Goal: Communication & Community: Answer question/provide support

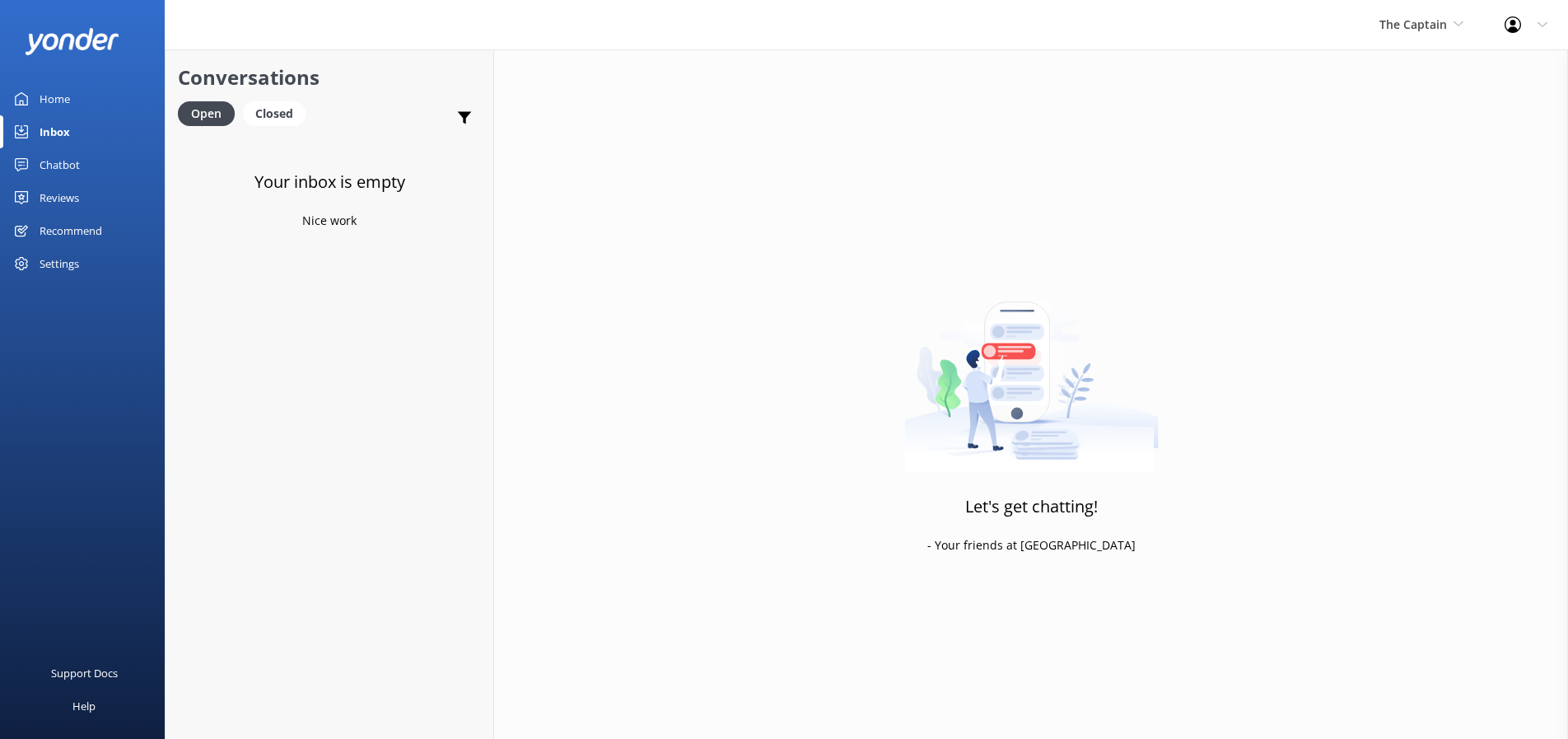
click at [67, 136] on div "Inbox" at bounding box center [54, 132] width 31 height 33
click at [1457, 22] on icon at bounding box center [1458, 24] width 10 height 10
click at [1400, 107] on link "Aruba's Activities Expert" at bounding box center [1441, 109] width 165 height 39
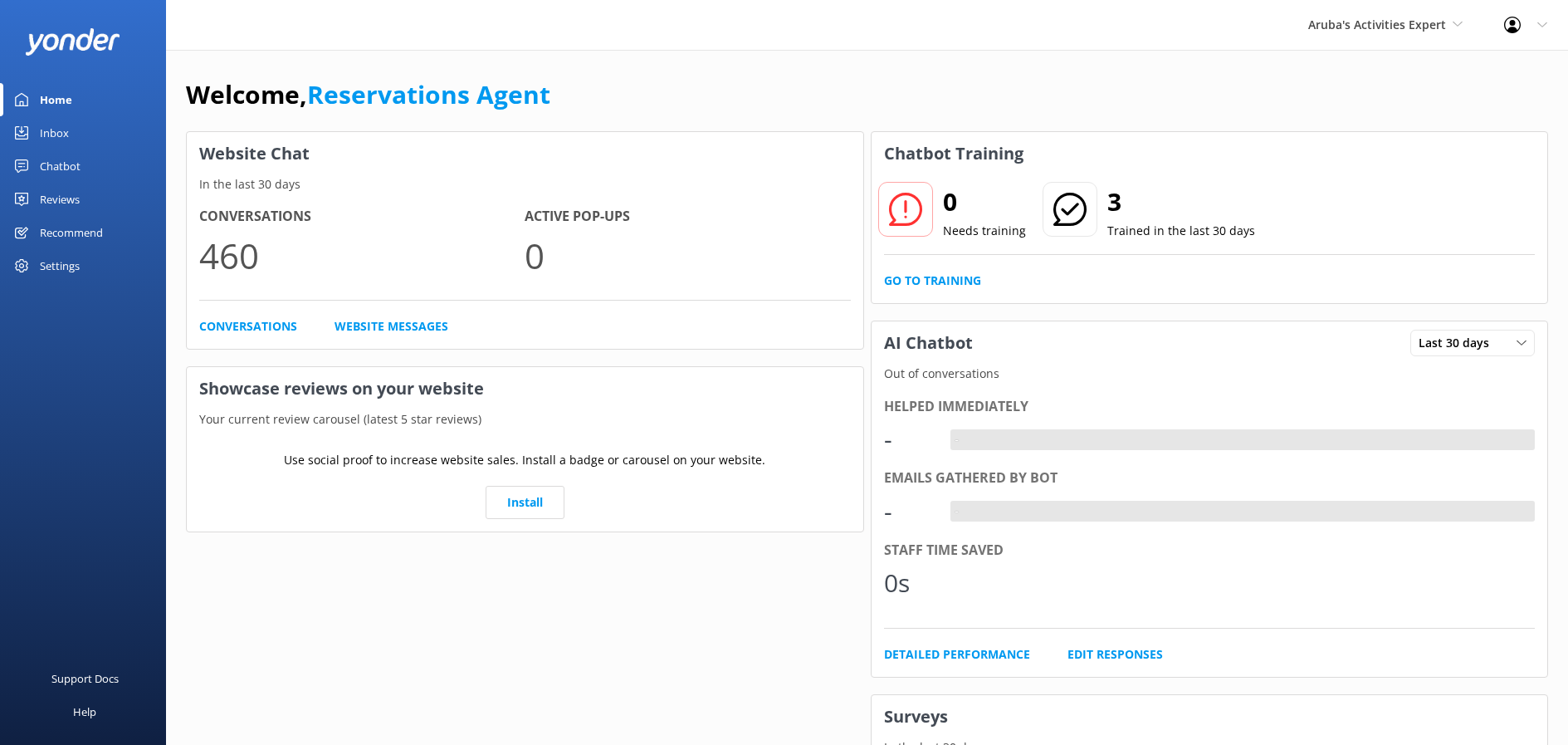
click at [53, 138] on div "Inbox" at bounding box center [54, 133] width 29 height 33
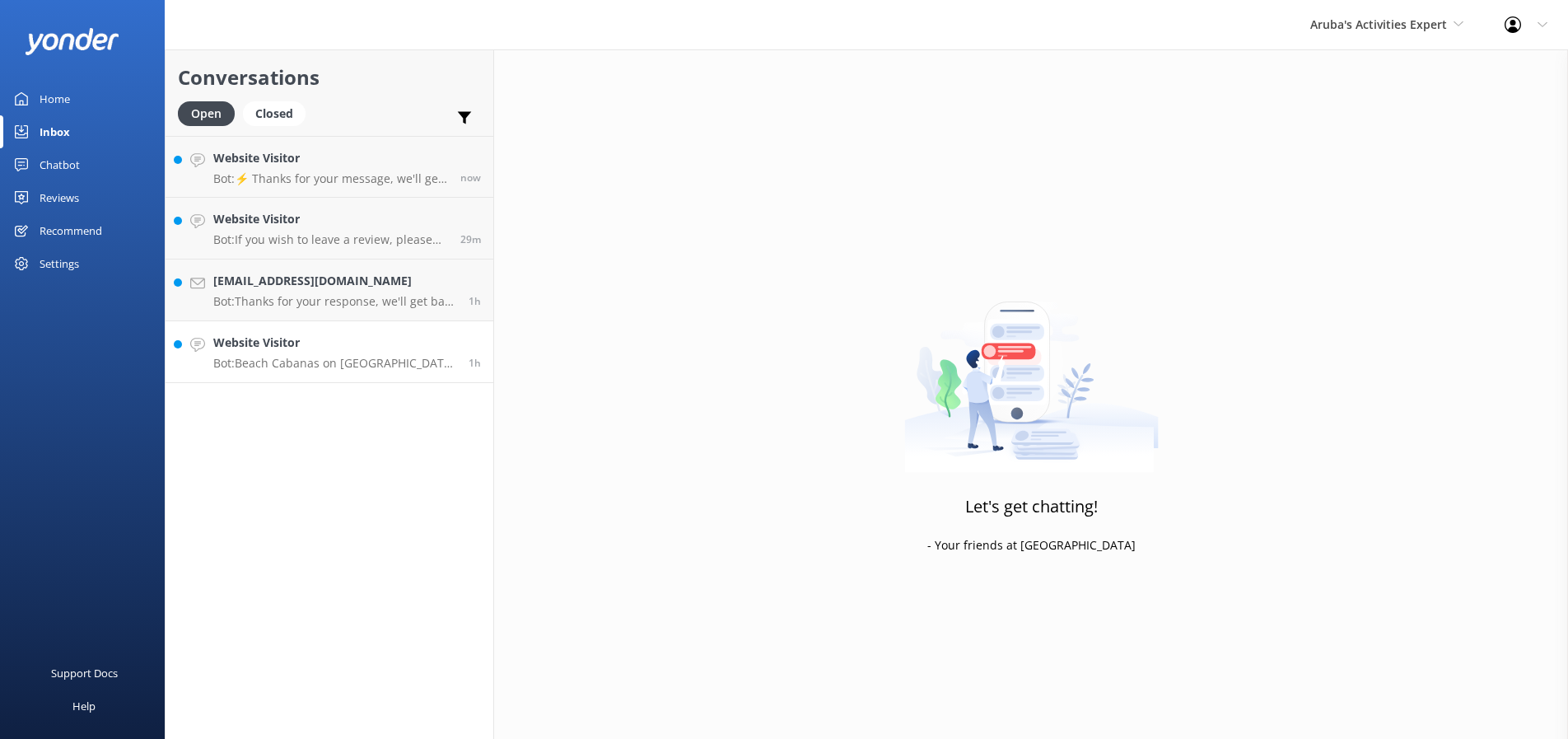
click at [289, 361] on p "Bot: Beach Cabanas on De Palm Island offer a luxurious experience with access t…" at bounding box center [335, 362] width 243 height 14
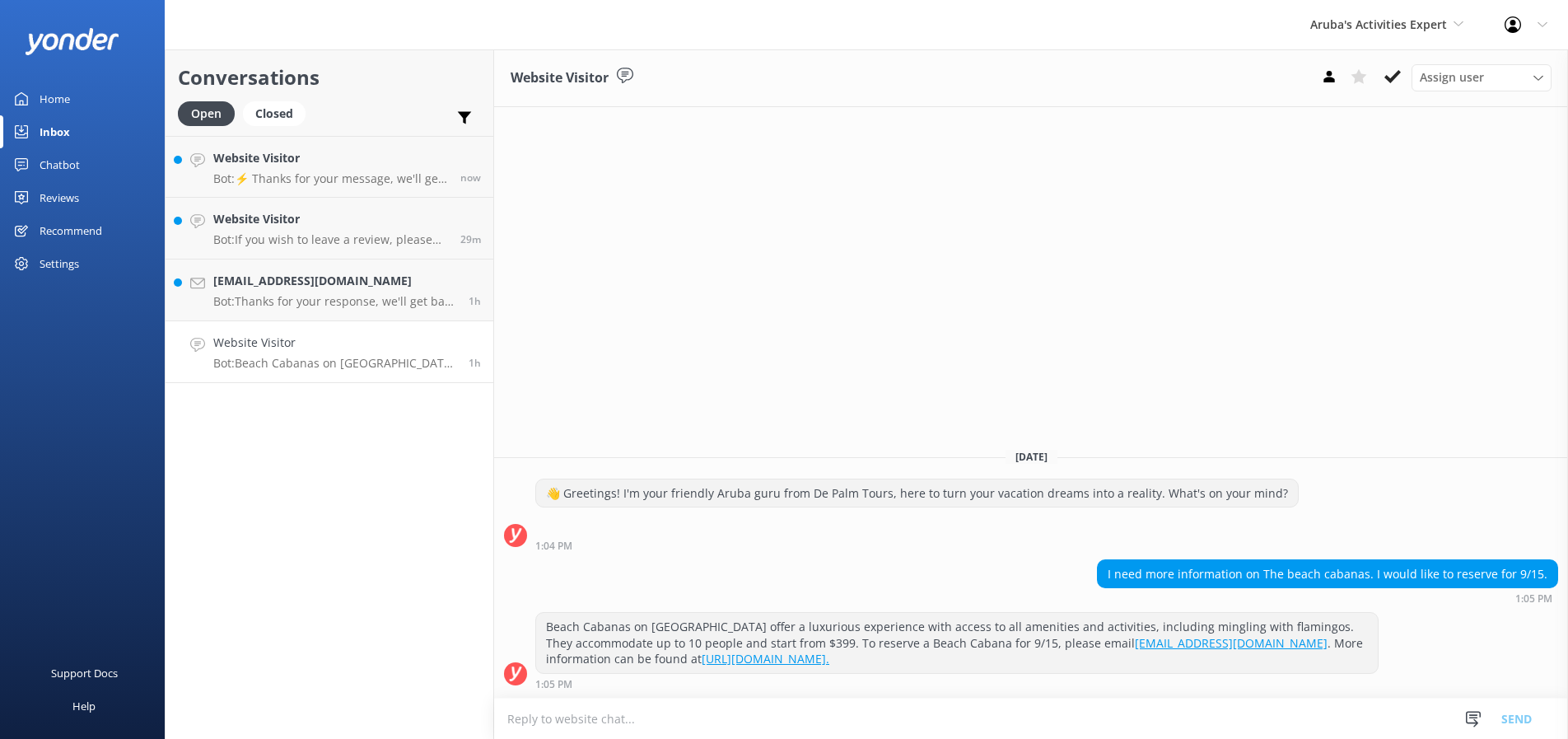
scroll to position [1, 0]
click at [1395, 79] on icon at bounding box center [1392, 76] width 16 height 16
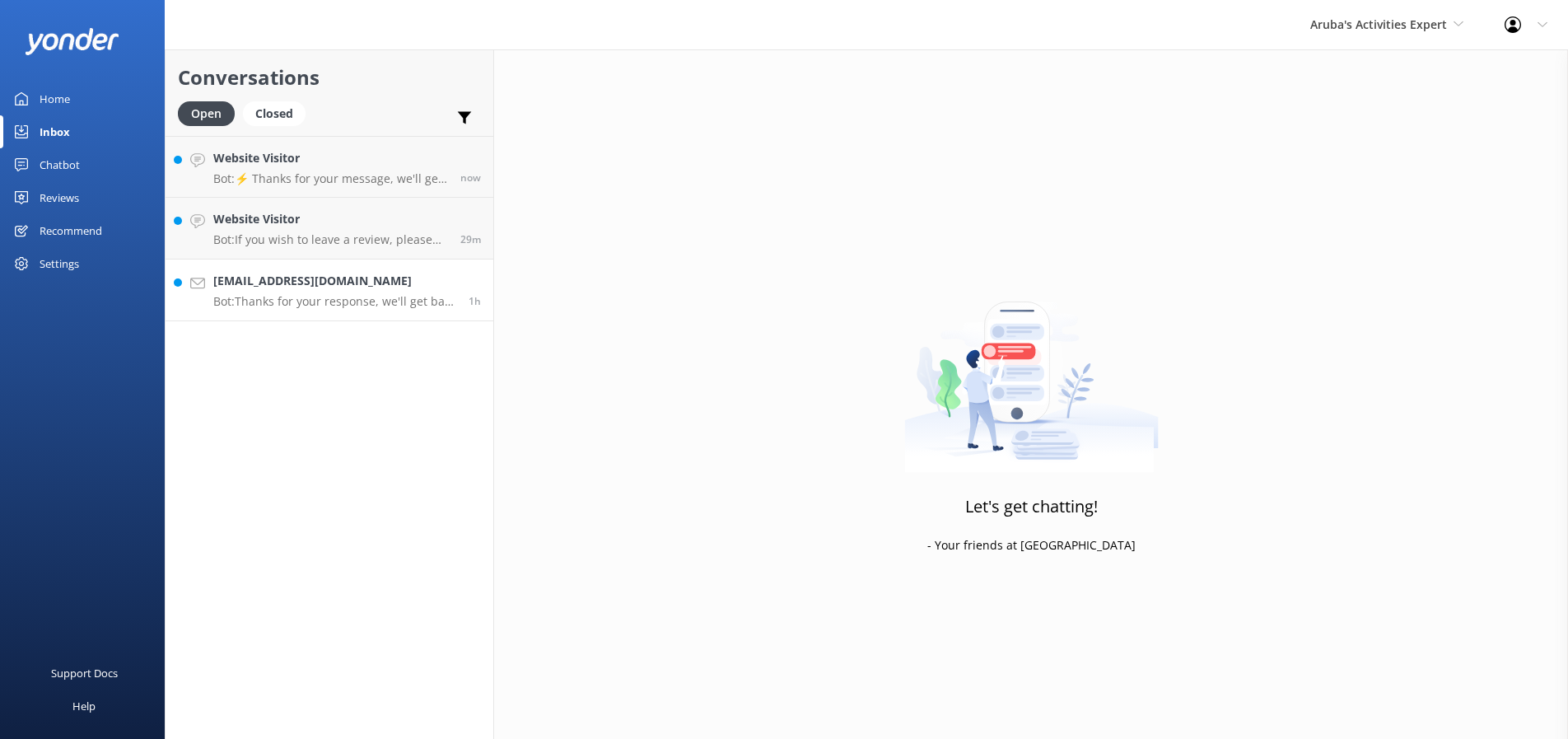
click at [328, 286] on h4 "desolaatilade@gmail.com" at bounding box center [335, 281] width 243 height 18
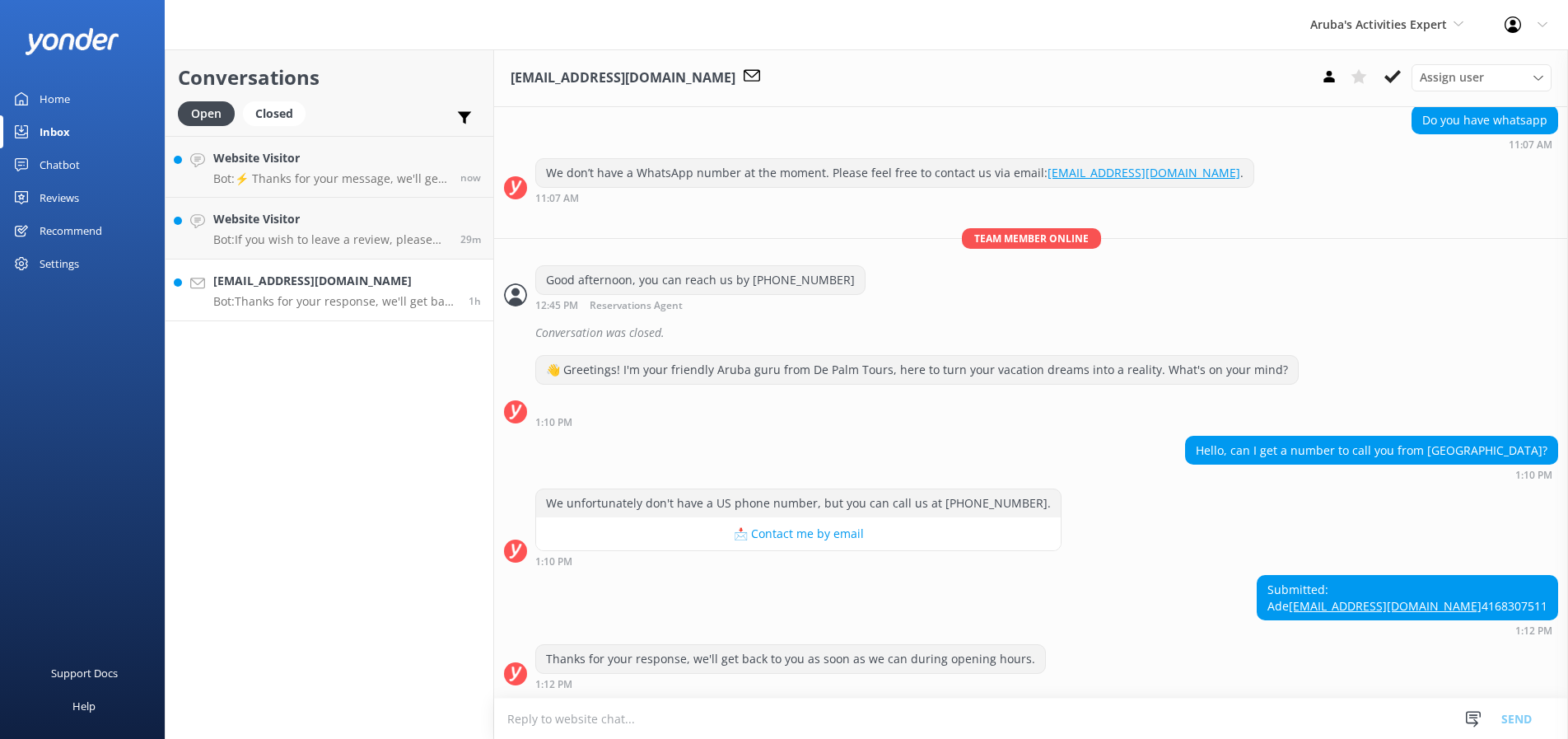
scroll to position [436, 0]
click at [1388, 75] on icon at bounding box center [1392, 76] width 16 height 16
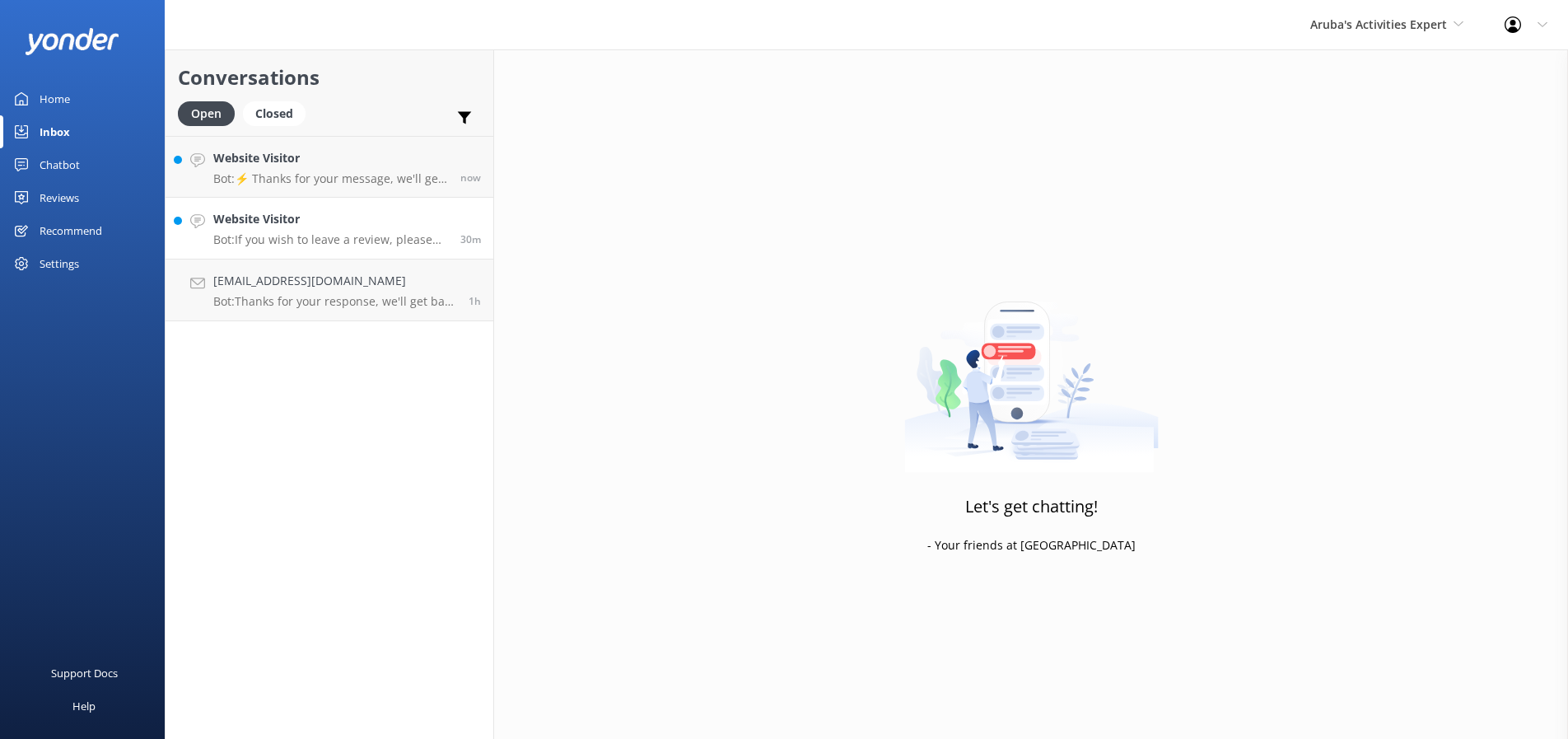
click at [326, 222] on h4 "Website Visitor" at bounding box center [331, 219] width 235 height 18
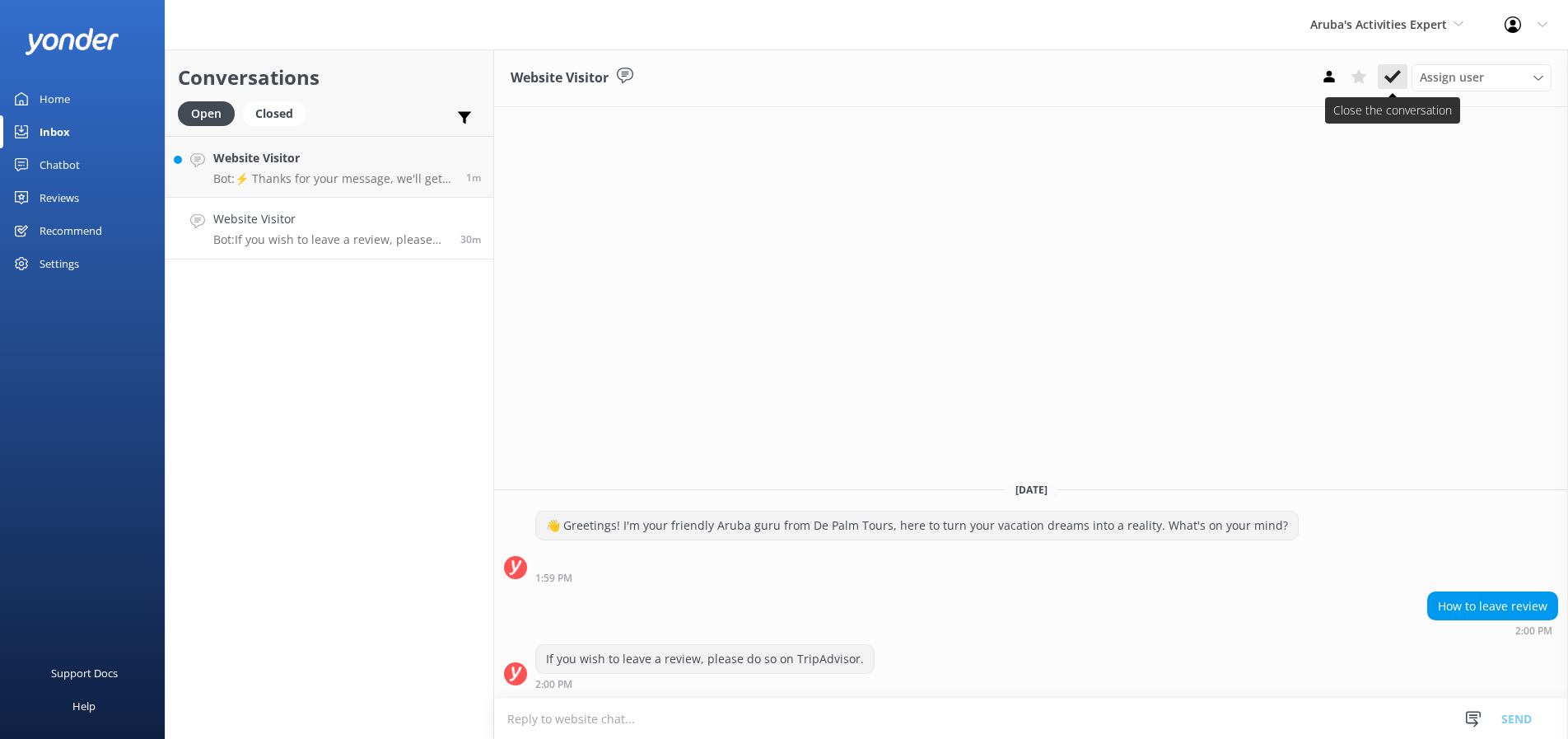
click at [1393, 72] on icon at bounding box center [1392, 76] width 16 height 16
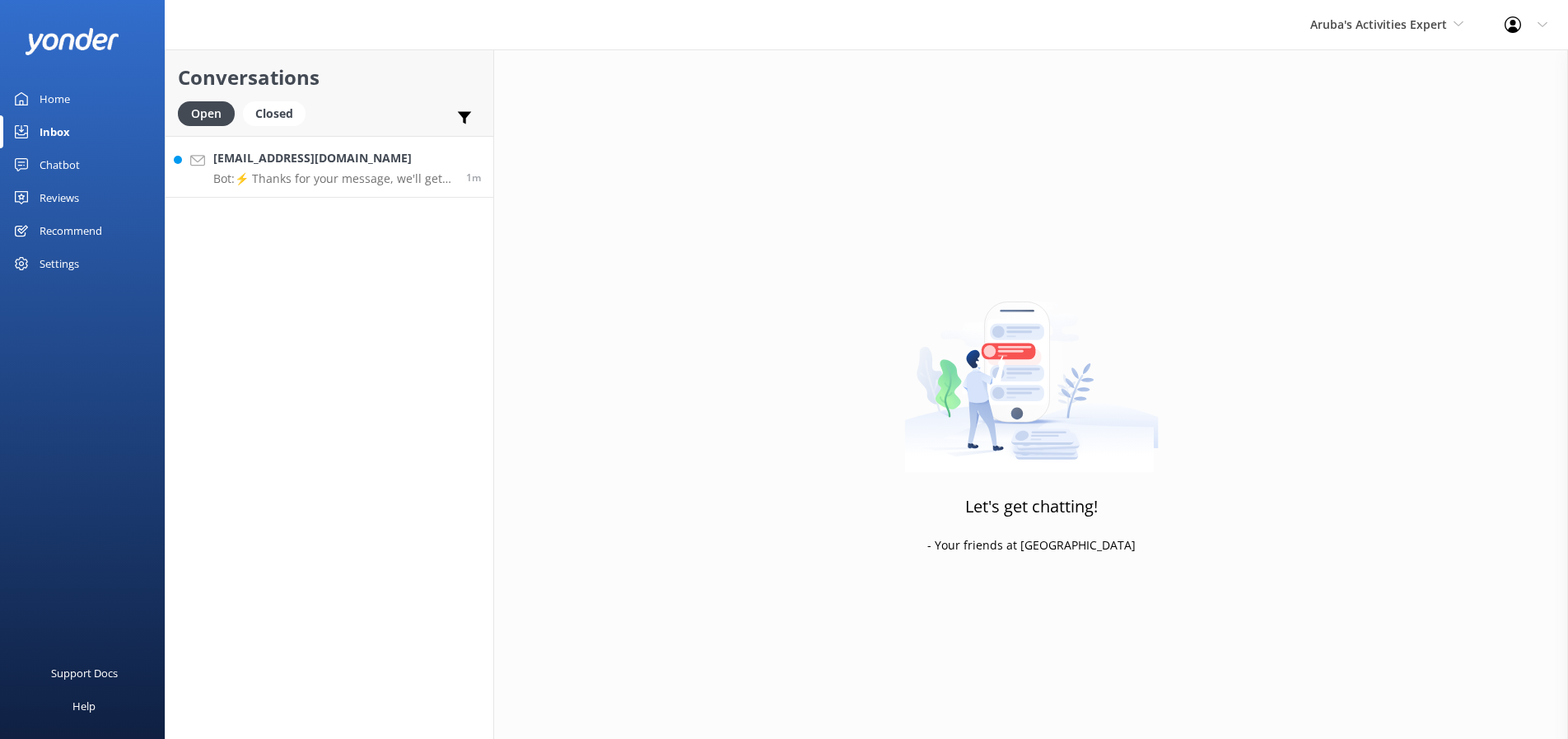
click at [294, 176] on p "Bot: ⚡ Thanks for your message, we'll get back to you as soon as we can." at bounding box center [333, 178] width 241 height 14
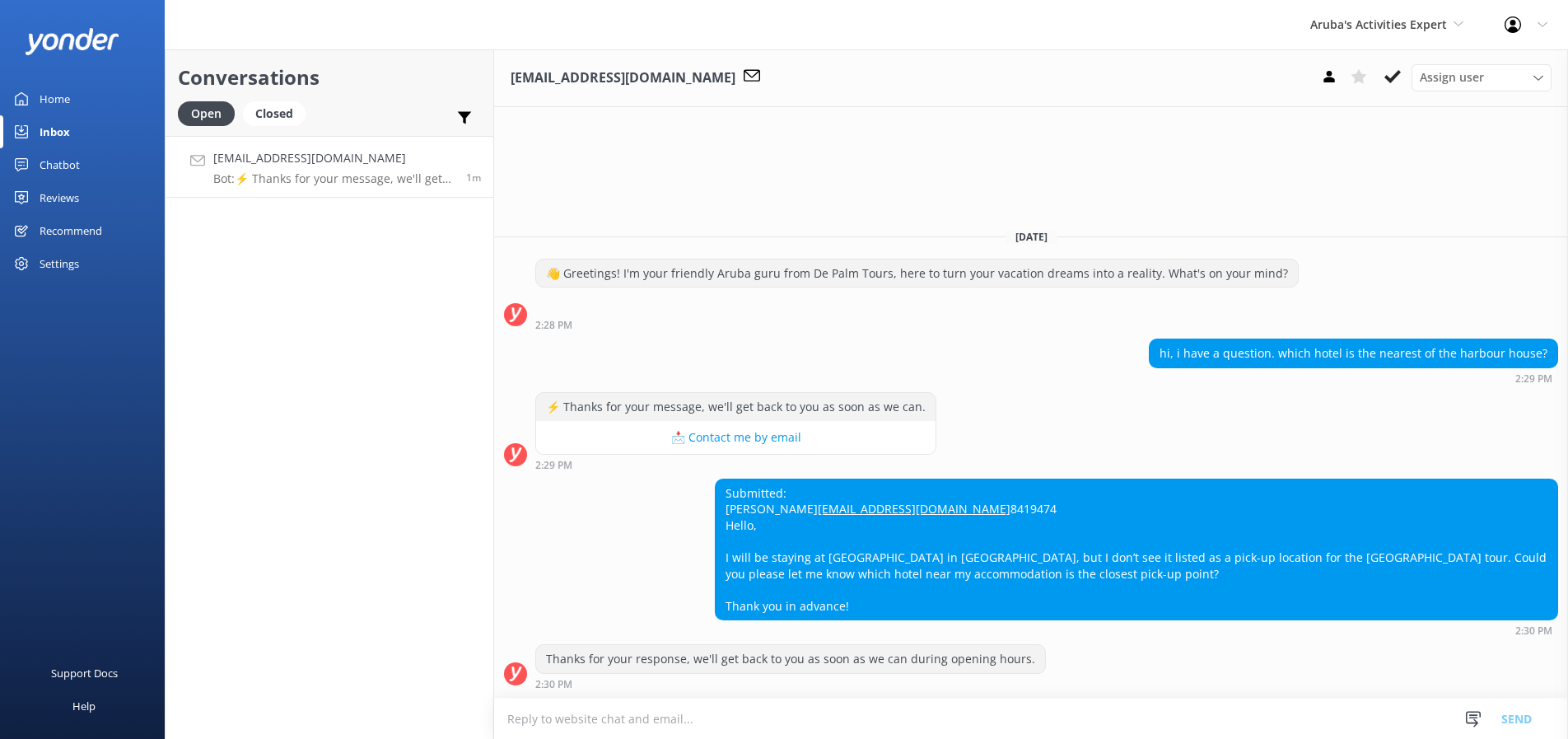
click at [530, 714] on textarea at bounding box center [1031, 718] width 1074 height 40
type textarea "H"
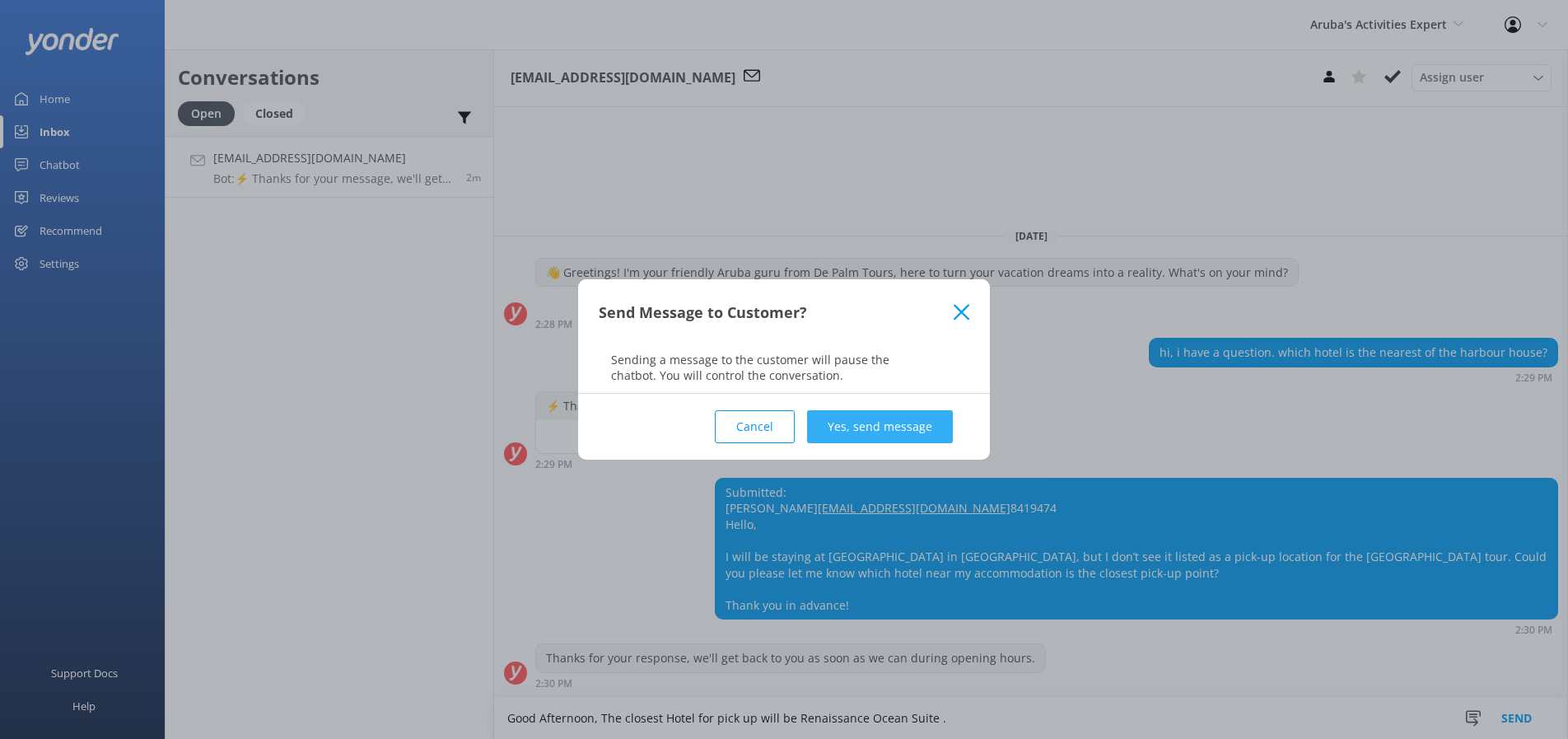
type textarea "Good Afternoon, The closest Hotel for pick up will be Renaissance Ocean Suite ."
click at [885, 422] on button "Yes, send message" at bounding box center [879, 426] width 145 height 33
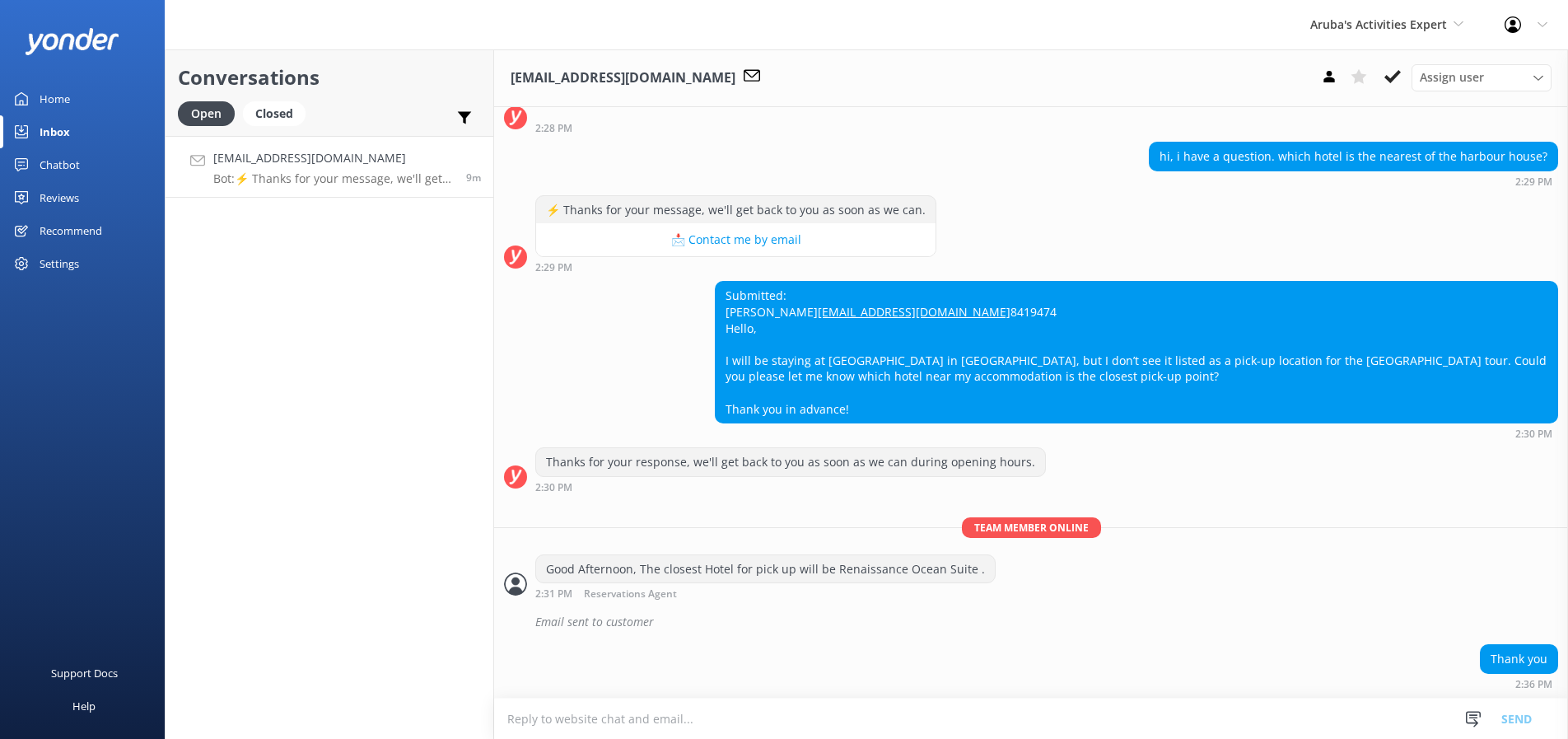
scroll to position [121, 0]
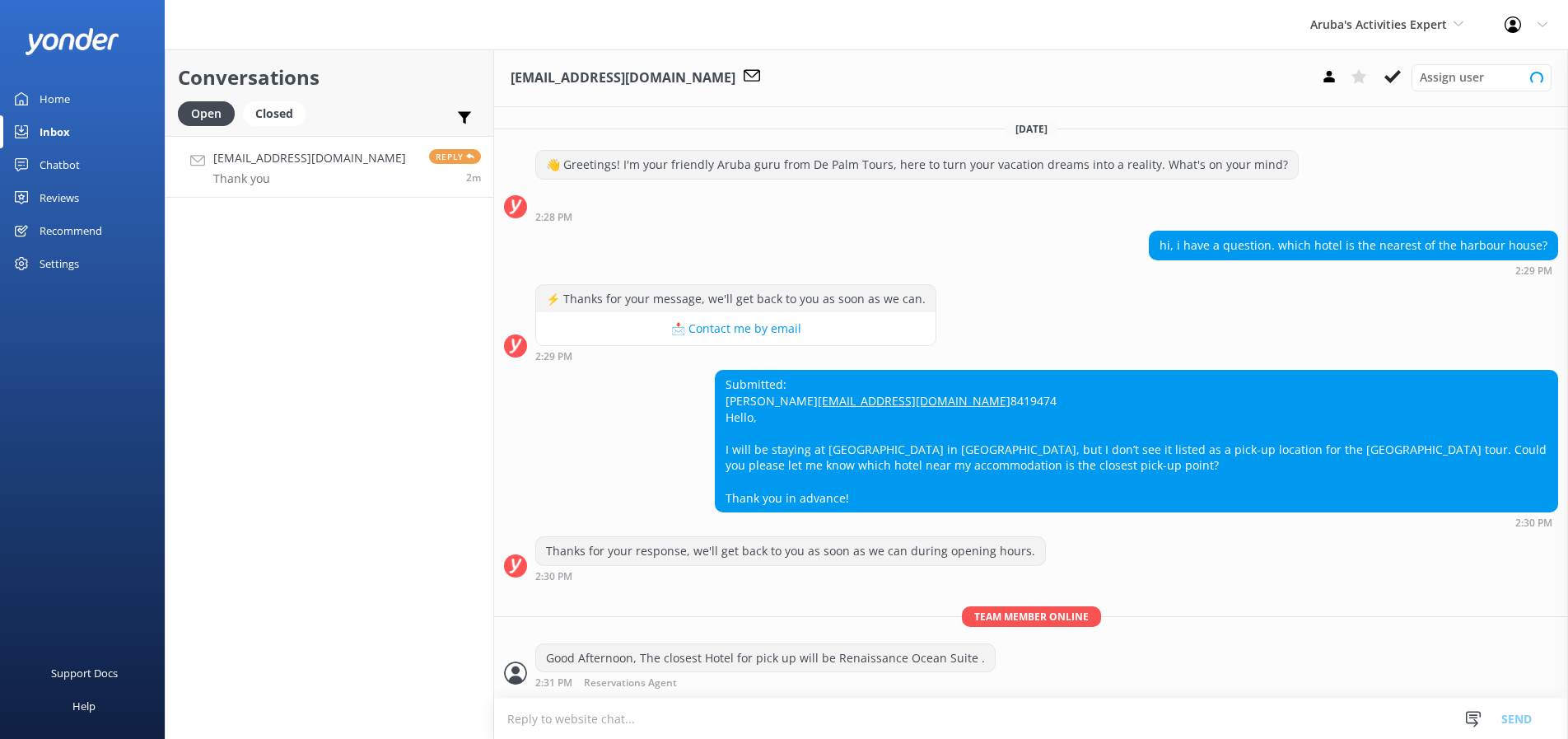
scroll to position [121, 0]
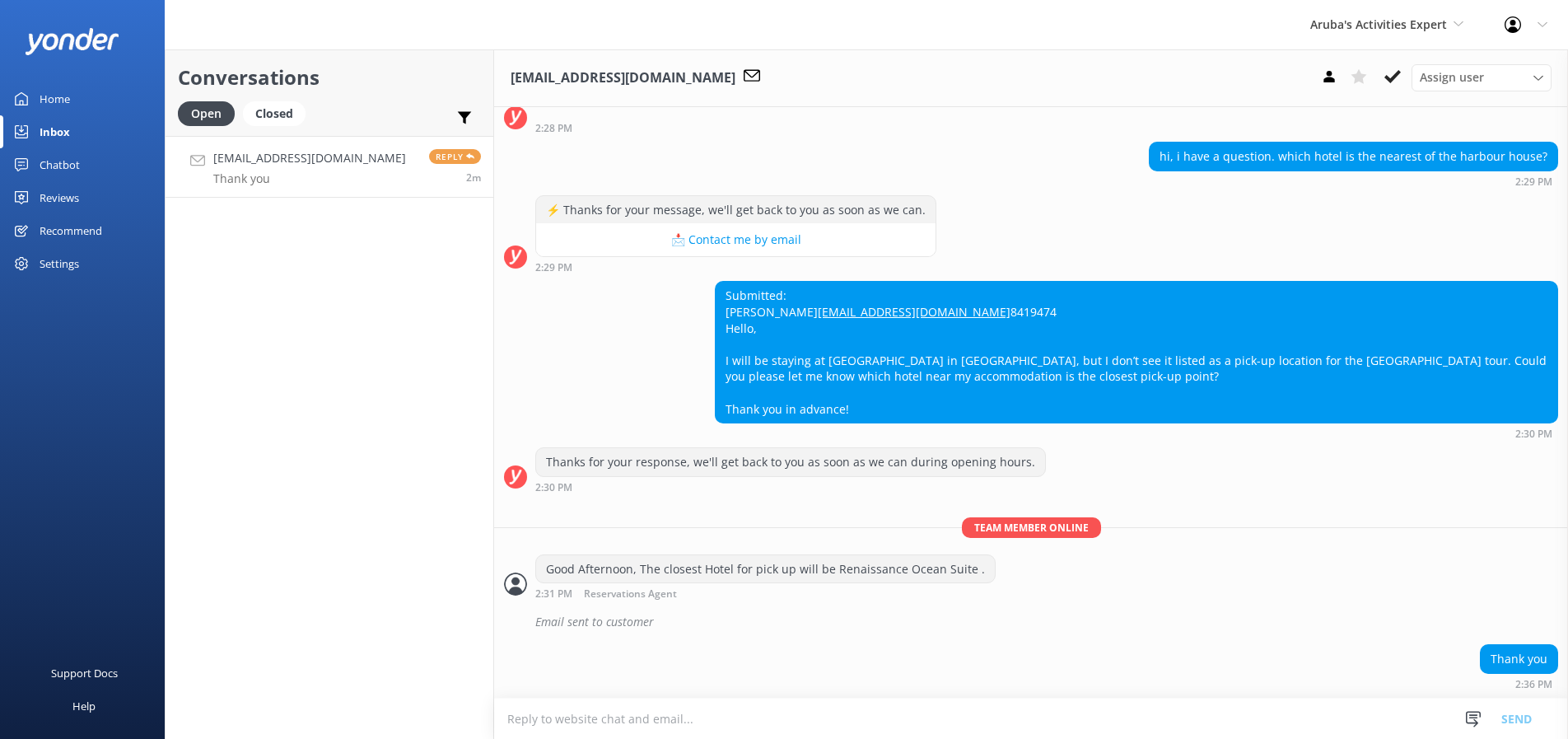
click at [254, 173] on p "Thank you" at bounding box center [310, 178] width 193 height 14
click at [1396, 76] on use at bounding box center [1392, 76] width 16 height 13
